Goal: Find specific page/section: Find specific page/section

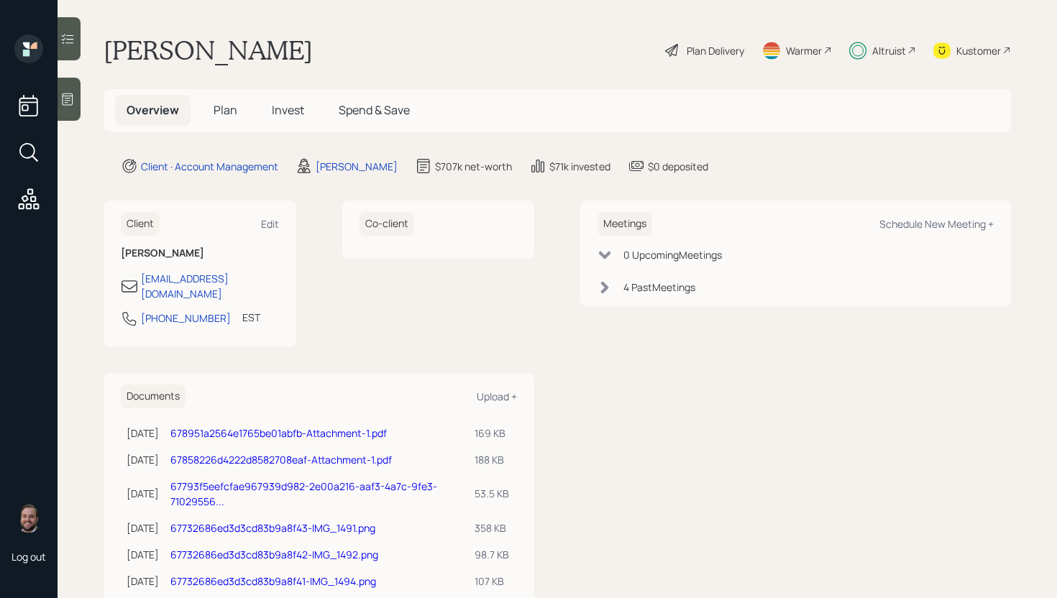
click at [872, 43] on div "Altruist" at bounding box center [889, 50] width 34 height 15
click at [872, 47] on div "Altruist" at bounding box center [889, 50] width 34 height 15
